Goal: Information Seeking & Learning: Learn about a topic

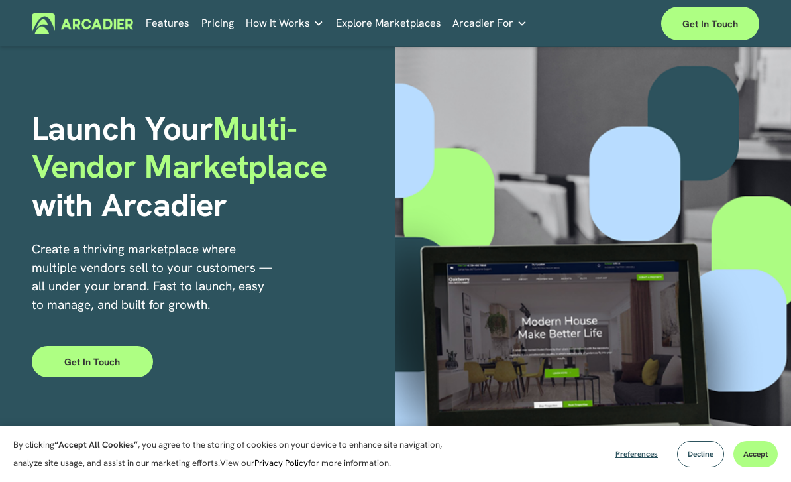
click at [211, 27] on link "Pricing" at bounding box center [217, 23] width 32 height 21
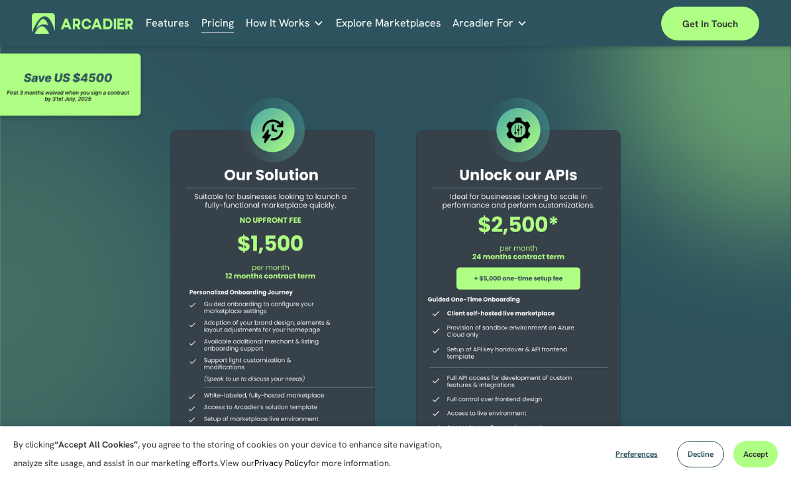
click at [0, 0] on link "Retail Marketplaces Whatever you are offering to your customer, we bring it all…" at bounding box center [0, 0] width 0 height 0
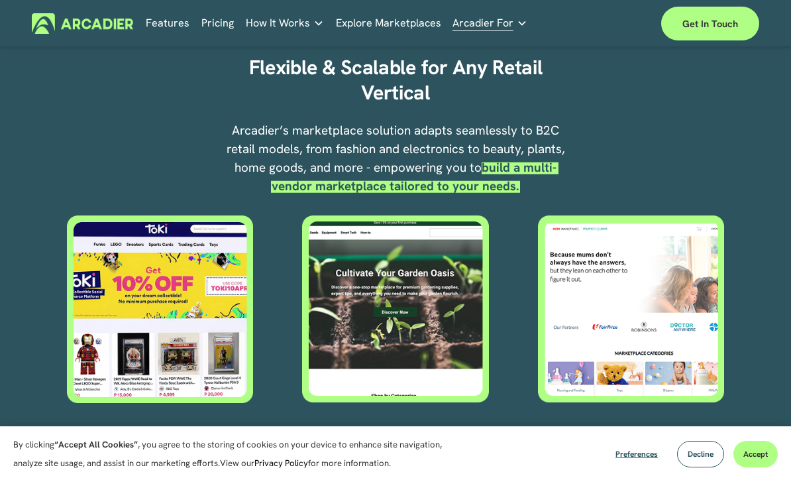
scroll to position [429, 0]
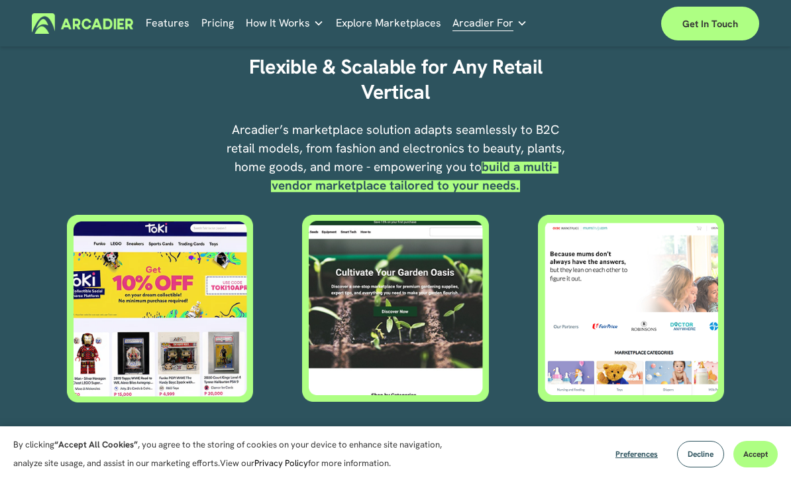
click at [193, 317] on div at bounding box center [160, 307] width 186 height 187
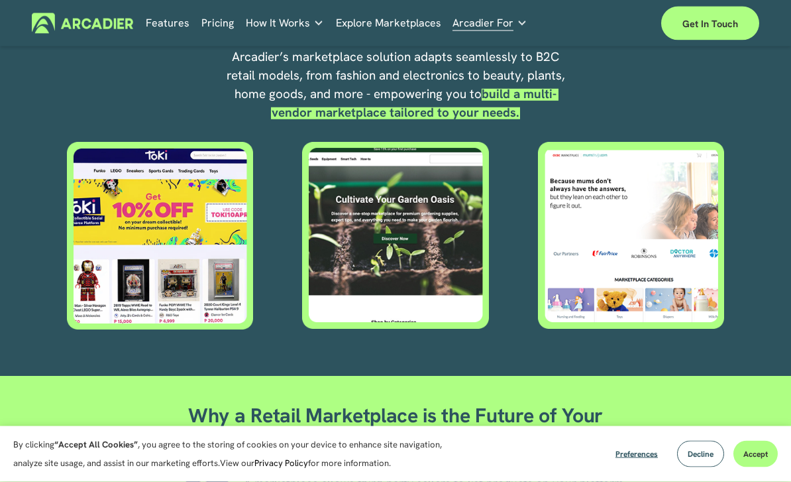
scroll to position [496, 0]
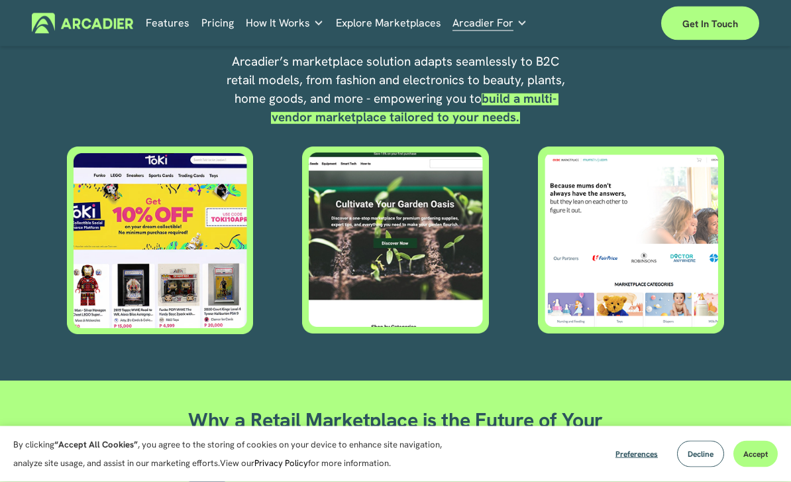
click at [710, 272] on div at bounding box center [631, 239] width 186 height 187
click at [333, 227] on div at bounding box center [395, 239] width 186 height 187
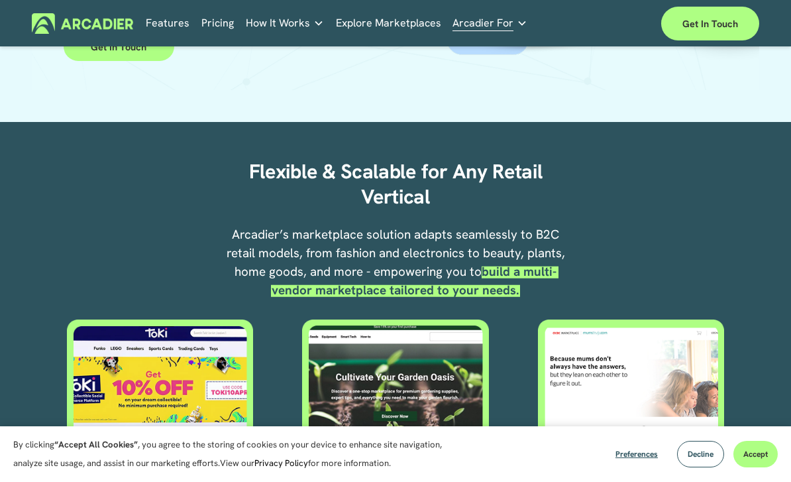
scroll to position [286, 0]
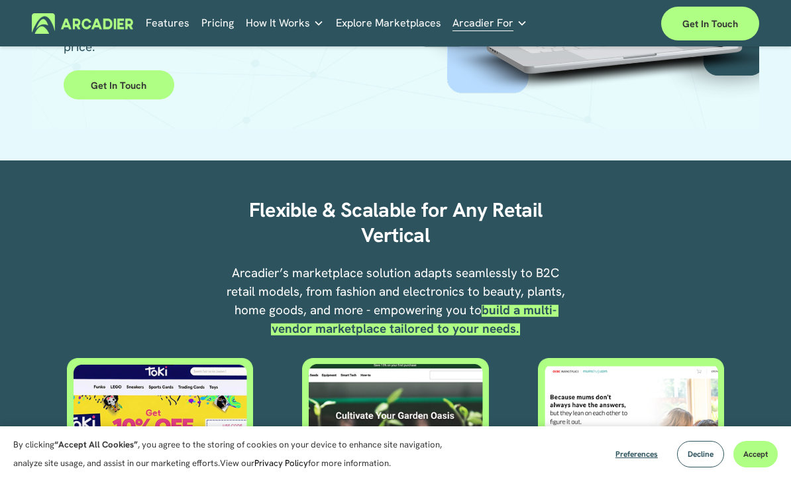
click at [0, 0] on link "Retail Marketplaces Whatever you are offering to your customer, we bring it all…" at bounding box center [0, 0] width 0 height 0
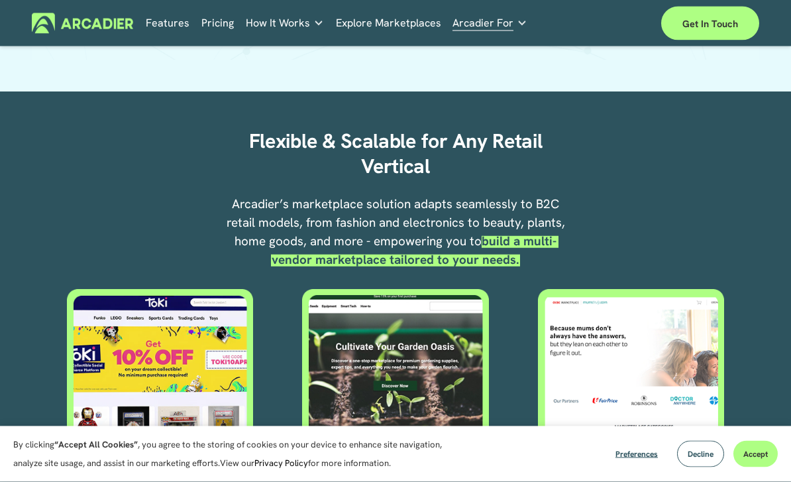
scroll to position [443, 0]
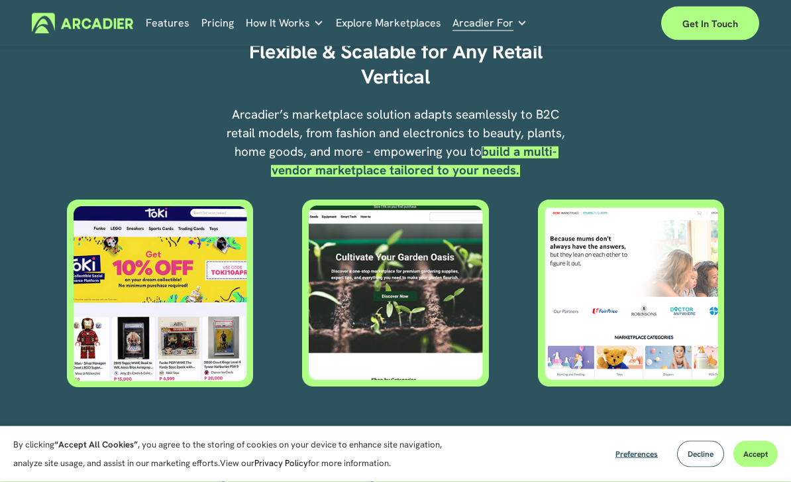
click at [235, 251] on div at bounding box center [160, 292] width 186 height 187
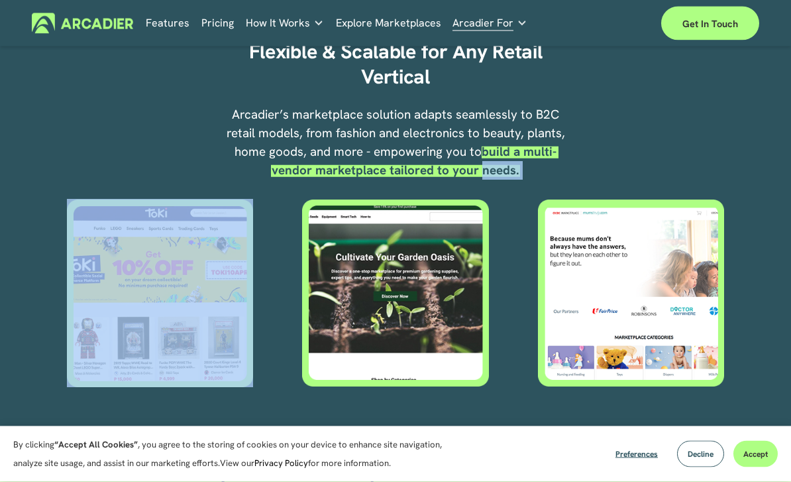
click at [235, 251] on div at bounding box center [160, 292] width 186 height 187
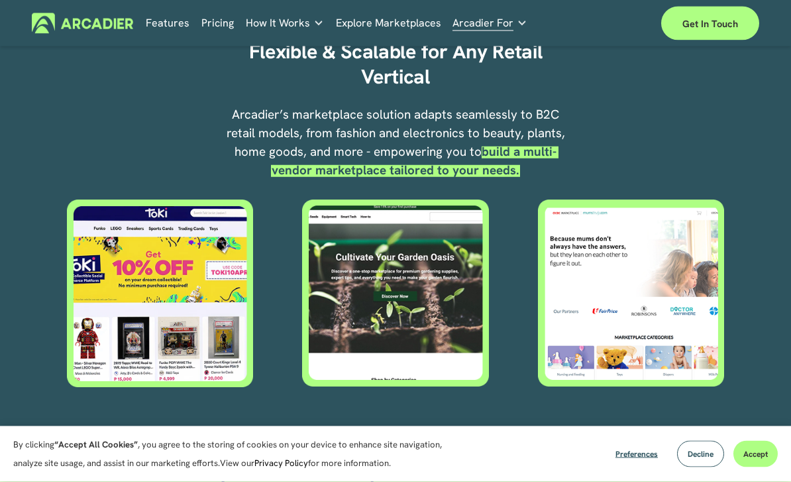
click at [337, 307] on div at bounding box center [395, 292] width 186 height 187
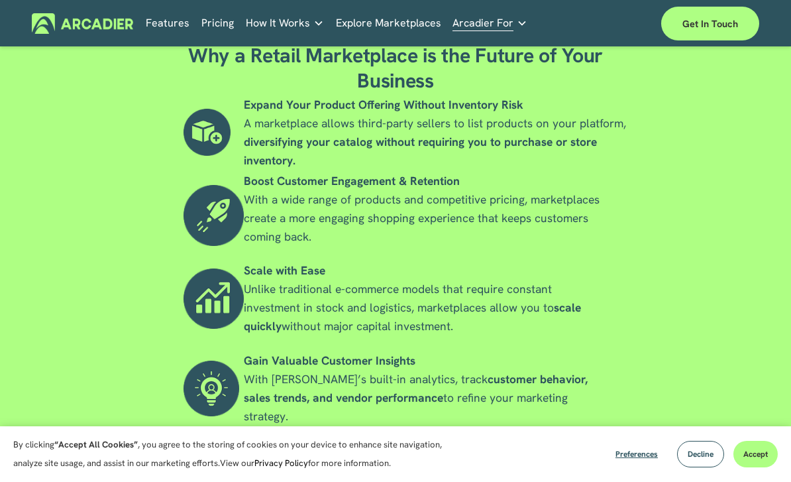
scroll to position [858, 0]
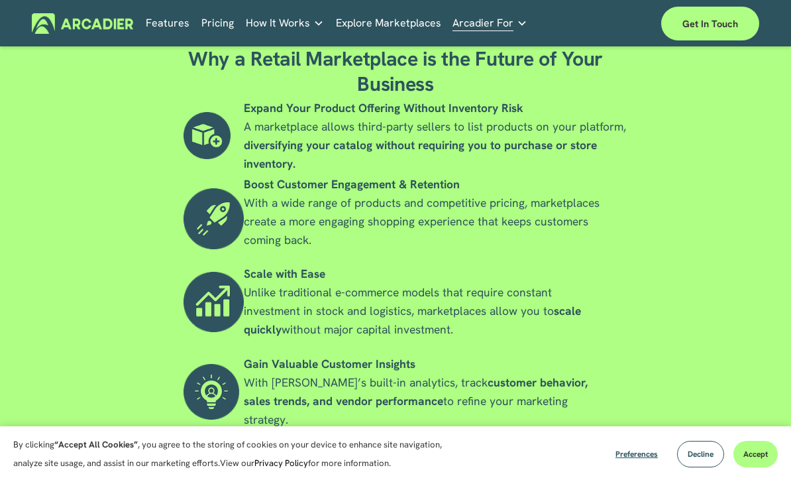
click at [381, 25] on link "Explore Marketplaces" at bounding box center [388, 23] width 105 height 21
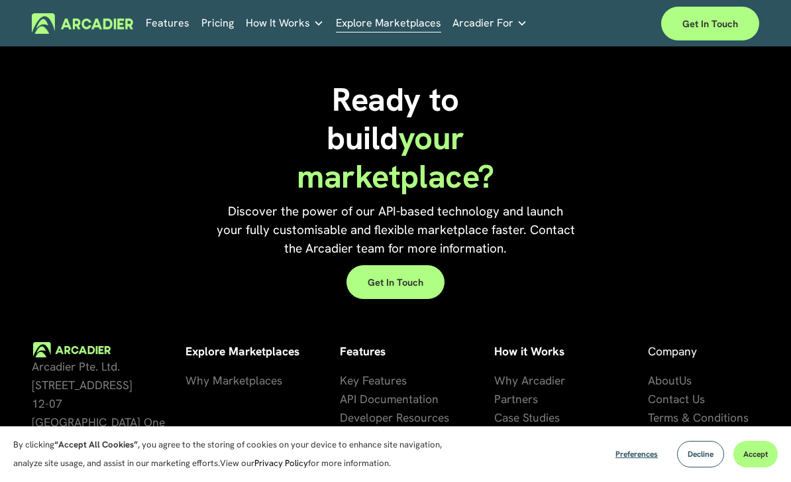
scroll to position [2554, 0]
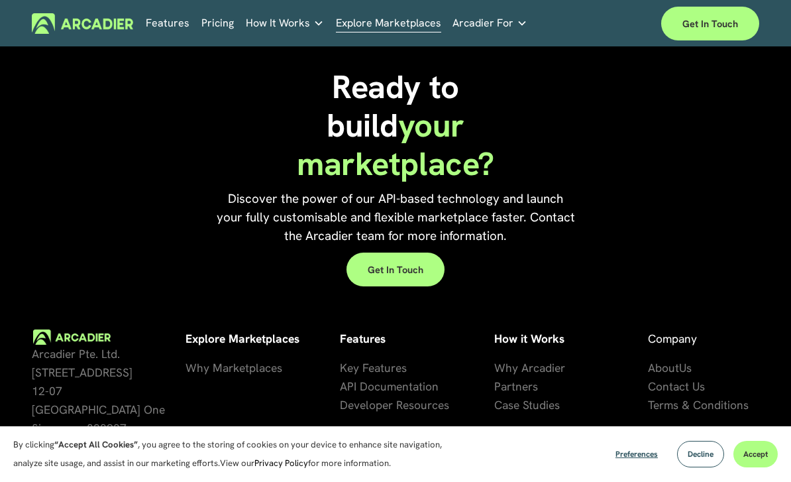
click at [524, 389] on span "artners" at bounding box center [519, 386] width 37 height 15
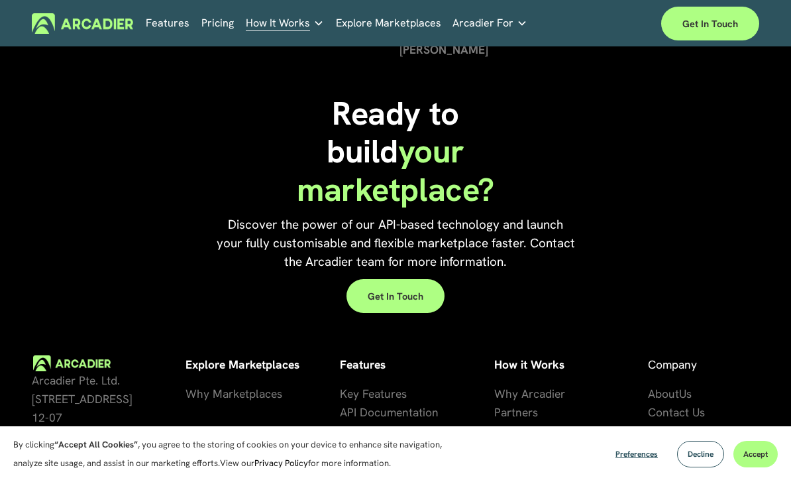
scroll to position [1707, 0]
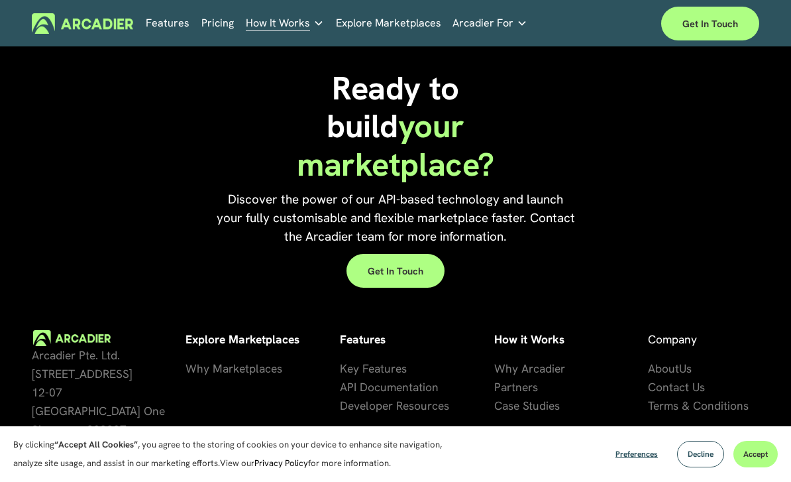
click at [518, 405] on span "se Studies" at bounding box center [534, 405] width 52 height 15
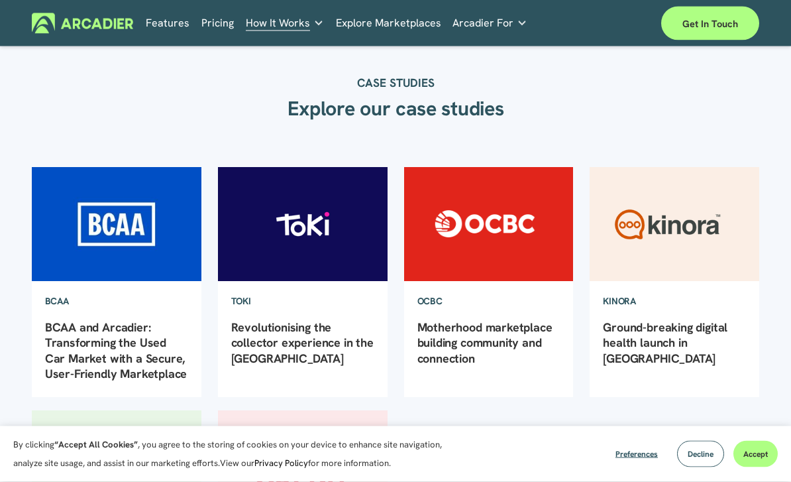
scroll to position [23, 0]
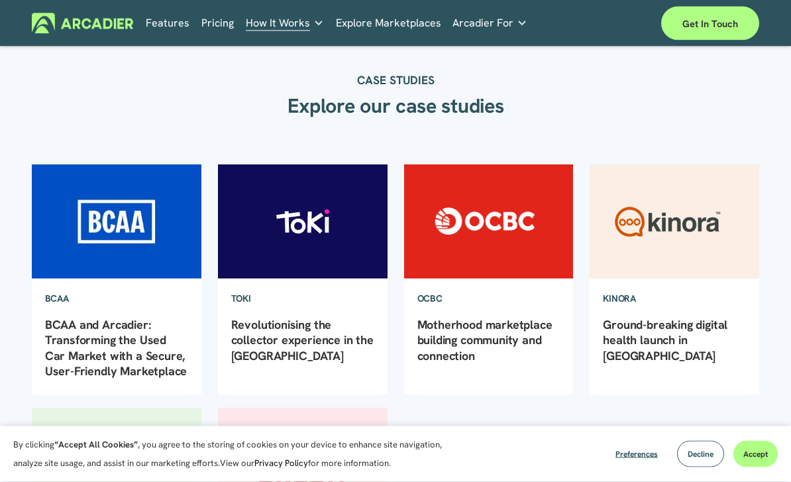
click at [333, 319] on h1 "Revolutionising the collector experience in the [GEOGRAPHIC_DATA]" at bounding box center [303, 347] width 170 height 60
click at [314, 241] on img at bounding box center [302, 221] width 171 height 115
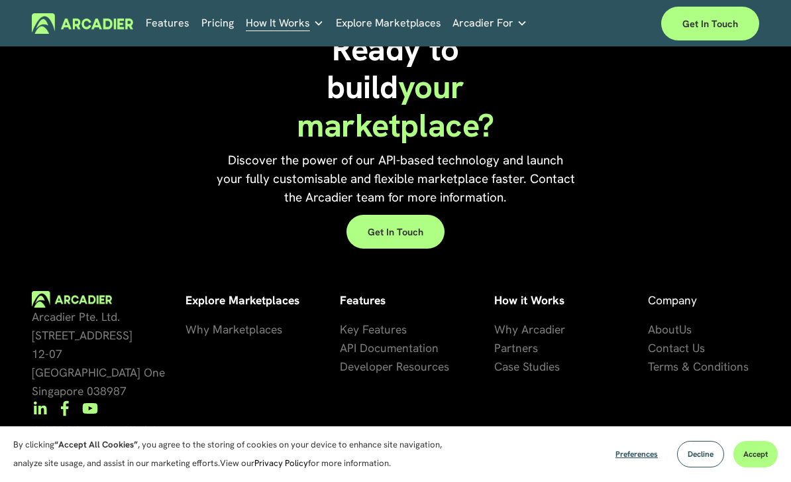
scroll to position [1273, 0]
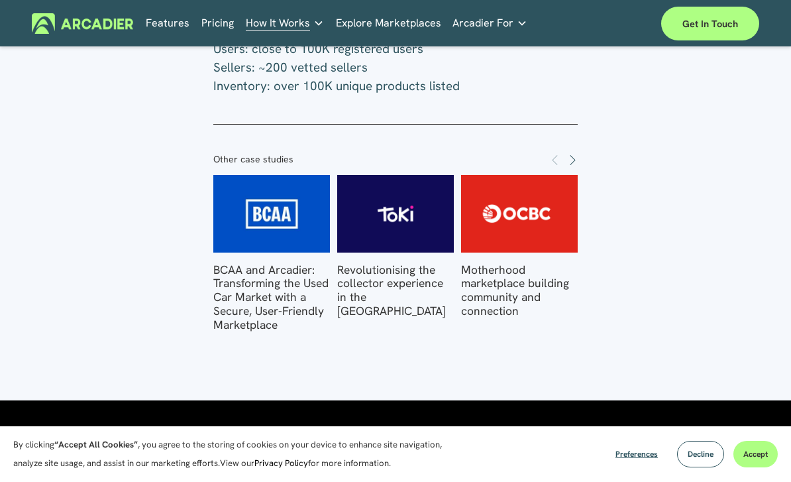
scroll to position [1917, 0]
